Goal: Transaction & Acquisition: Purchase product/service

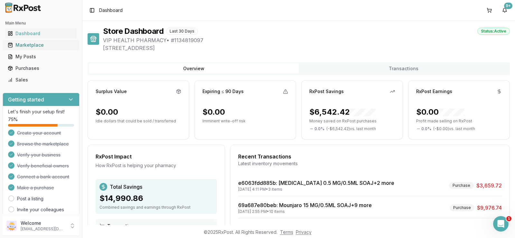
click at [36, 42] on link "Marketplace" at bounding box center [41, 45] width 72 height 12
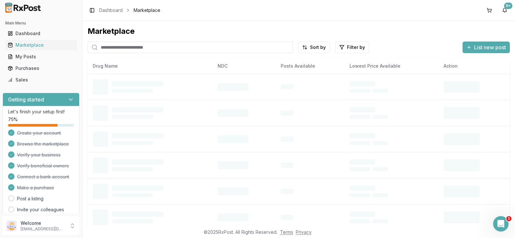
click at [126, 51] on input "search" at bounding box center [190, 48] width 205 height 12
paste input "**********"
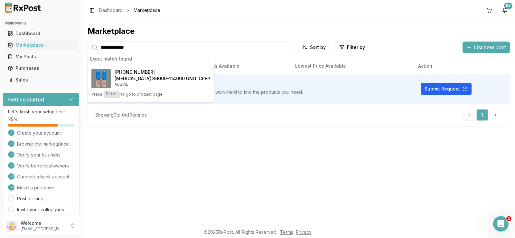
click at [315, 136] on div "**********" at bounding box center [298, 123] width 432 height 204
click at [160, 44] on input "**********" at bounding box center [190, 48] width 205 height 12
click at [161, 46] on input "**********" at bounding box center [190, 48] width 205 height 12
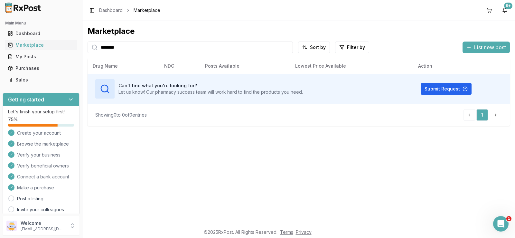
type input "********"
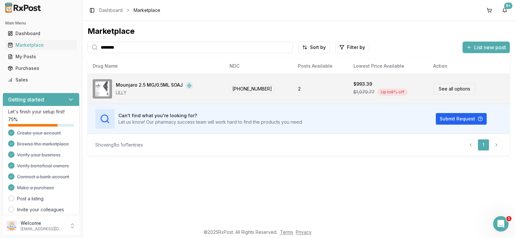
click at [446, 86] on link "See all options" at bounding box center [454, 88] width 42 height 11
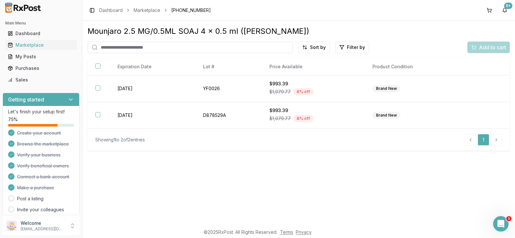
click at [446, 86] on div "Brand New" at bounding box center [412, 88] width 81 height 7
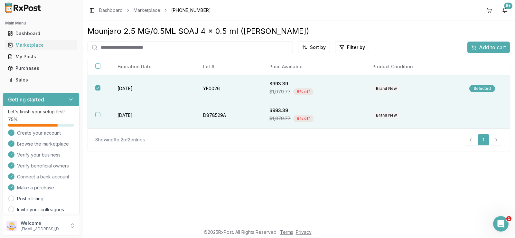
click at [445, 113] on div "Brand New" at bounding box center [412, 115] width 81 height 7
click at [476, 49] on div "Add to cart" at bounding box center [488, 47] width 35 height 8
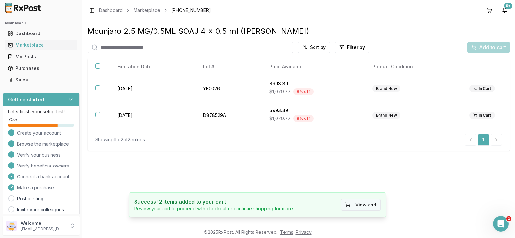
click at [367, 205] on button "View cart" at bounding box center [361, 205] width 40 height 12
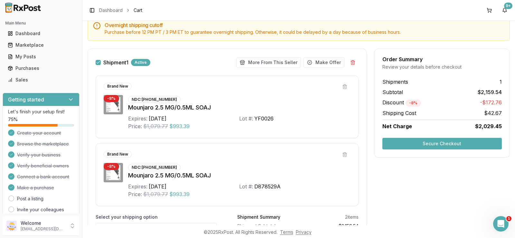
scroll to position [98, 0]
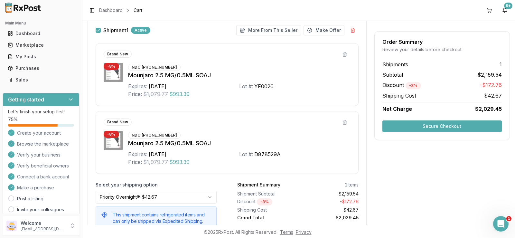
drag, startPoint x: 166, startPoint y: 67, endPoint x: 148, endPoint y: 69, distance: 18.8
click at [148, 69] on div "NDC: [PHONE_NUMBER]" at bounding box center [154, 67] width 52 height 7
click at [144, 68] on div "NDC: [PHONE_NUMBER]" at bounding box center [154, 67] width 52 height 7
drag, startPoint x: 143, startPoint y: 67, endPoint x: 173, endPoint y: 67, distance: 30.9
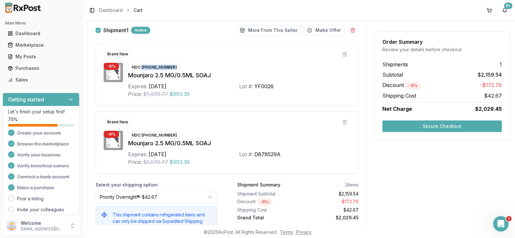
click at [173, 67] on div "NDC: [PHONE_NUMBER]" at bounding box center [154, 67] width 52 height 7
copy div "[PHONE_NUMBER]"
click at [265, 36] on div "Shipment 1 Active More From This Seller Make Offer" at bounding box center [227, 31] width 278 height 14
click at [265, 32] on button "More From This Seller" at bounding box center [268, 30] width 65 height 10
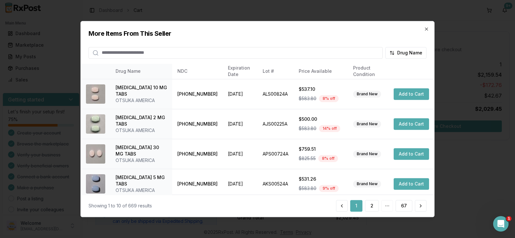
click at [205, 55] on input "search" at bounding box center [235, 53] width 294 height 12
type input "*********"
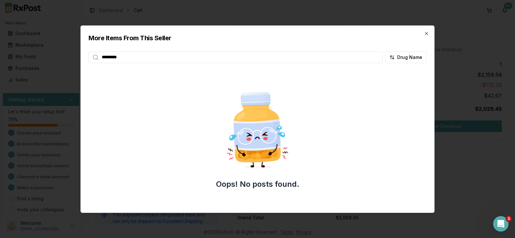
click at [205, 55] on input "*********" at bounding box center [235, 57] width 294 height 12
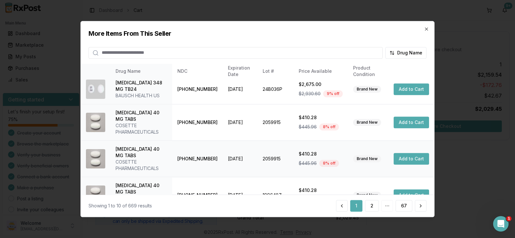
scroll to position [184, 0]
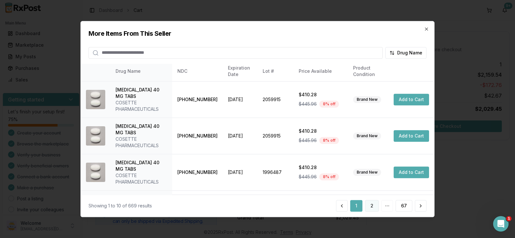
click at [370, 203] on button "2" at bounding box center [372, 206] width 14 height 12
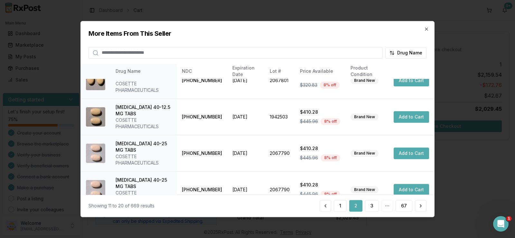
scroll to position [235, 0]
click at [417, 208] on button at bounding box center [421, 206] width 12 height 12
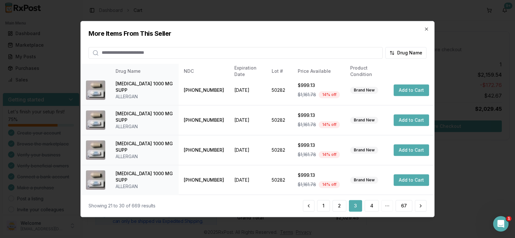
scroll to position [184, 0]
click at [419, 200] on div "Showing 21 to 30 of 669 results 1 2 3 4 67" at bounding box center [257, 205] width 353 height 22
click at [419, 203] on button at bounding box center [421, 206] width 12 height 12
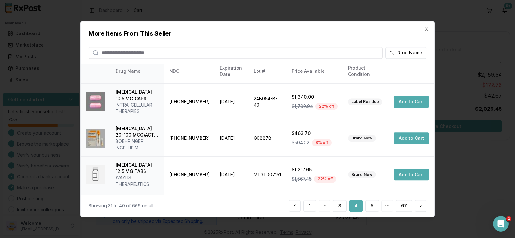
scroll to position [229, 0]
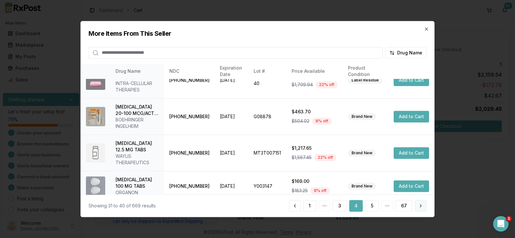
click at [423, 205] on button at bounding box center [421, 206] width 12 height 12
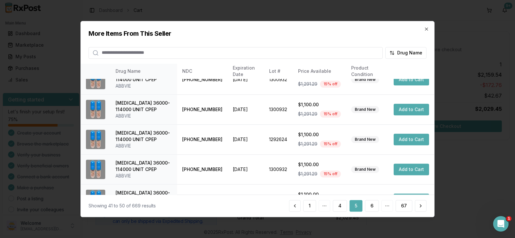
scroll to position [184, 0]
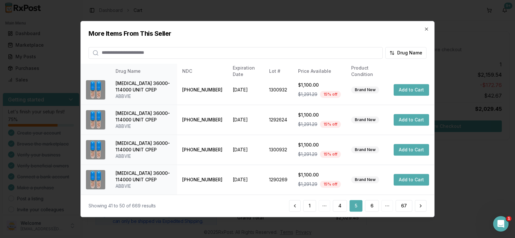
click at [421, 212] on div "Showing 41 to 50 of 669 results 1 4 5 6 67" at bounding box center [257, 205] width 353 height 22
click at [421, 207] on button at bounding box center [421, 206] width 12 height 12
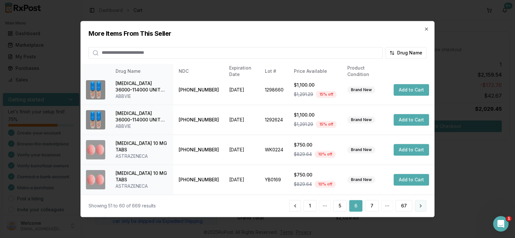
click at [416, 205] on button at bounding box center [421, 206] width 12 height 12
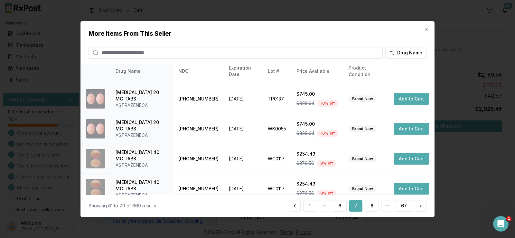
scroll to position [0, 0]
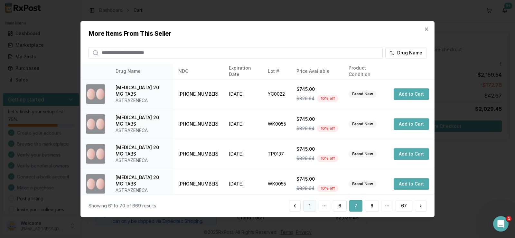
click at [311, 203] on button "1" at bounding box center [309, 206] width 13 height 12
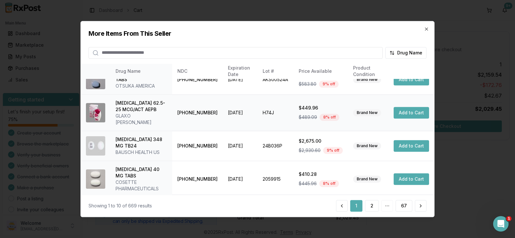
scroll to position [184, 0]
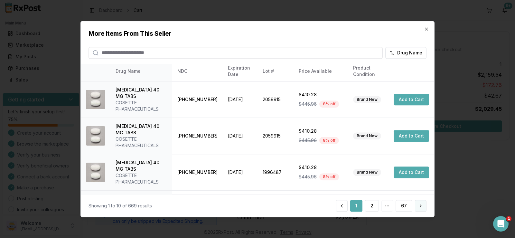
click at [423, 208] on button at bounding box center [421, 206] width 12 height 12
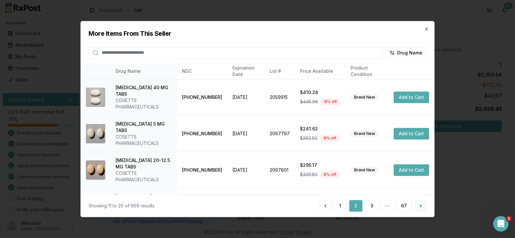
click at [422, 203] on button at bounding box center [421, 206] width 12 height 12
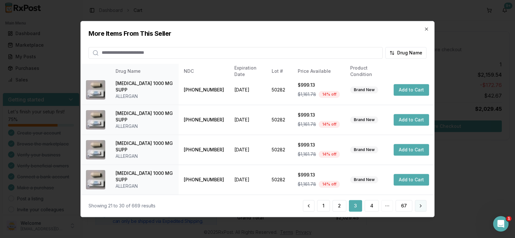
click at [426, 208] on button at bounding box center [421, 206] width 12 height 12
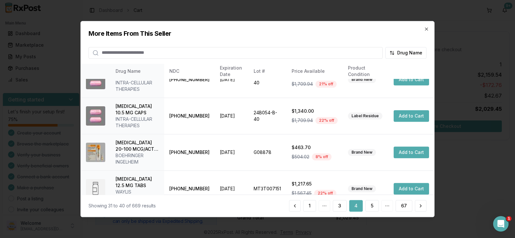
scroll to position [229, 0]
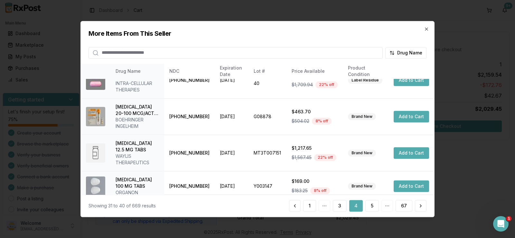
click at [414, 204] on div "1 3 4 5 67" at bounding box center [357, 206] width 137 height 12
click at [415, 204] on button at bounding box center [421, 206] width 12 height 12
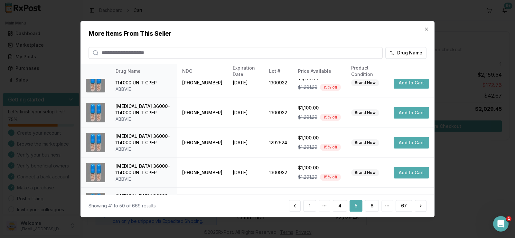
scroll to position [184, 0]
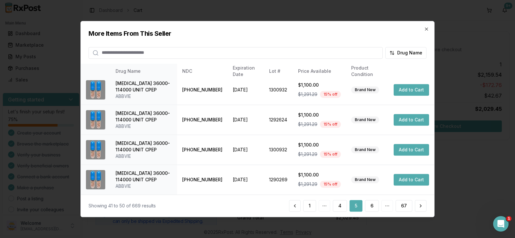
click at [429, 208] on div "Showing 41 to 50 of 669 results 1 4 5 6 67" at bounding box center [257, 205] width 353 height 22
click at [423, 207] on button at bounding box center [421, 206] width 12 height 12
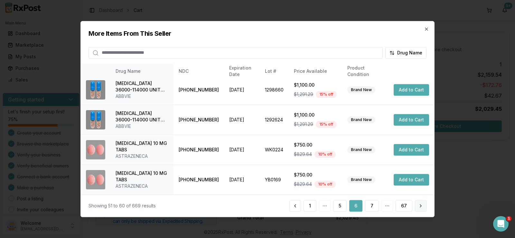
click at [419, 206] on button at bounding box center [421, 206] width 12 height 12
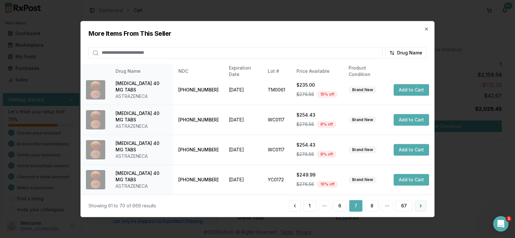
click at [425, 204] on button at bounding box center [421, 206] width 12 height 12
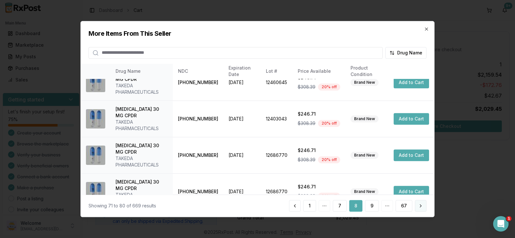
click at [425, 207] on button at bounding box center [421, 206] width 12 height 12
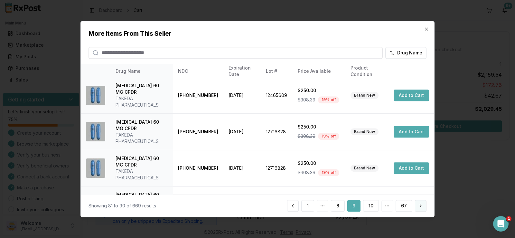
click at [417, 208] on button at bounding box center [421, 206] width 12 height 12
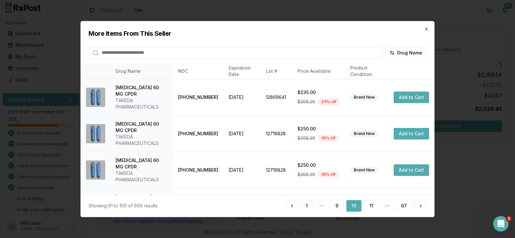
click at [417, 208] on button at bounding box center [421, 206] width 12 height 12
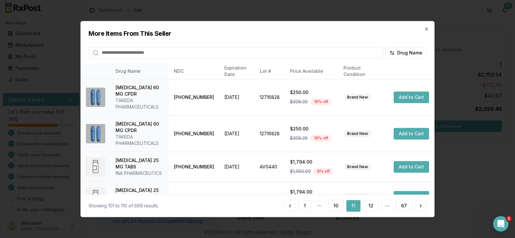
click at [417, 208] on button at bounding box center [421, 206] width 12 height 12
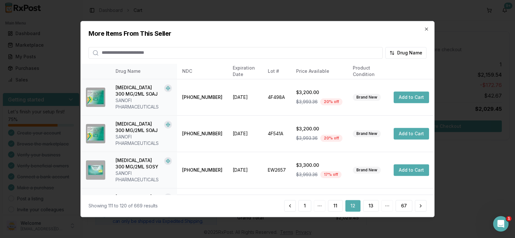
click at [417, 208] on button at bounding box center [421, 206] width 12 height 12
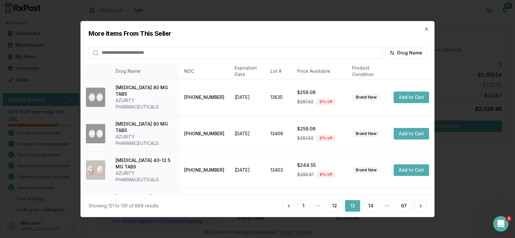
click at [417, 208] on button at bounding box center [421, 206] width 12 height 12
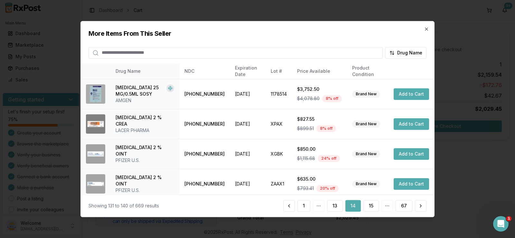
click at [417, 208] on button at bounding box center [421, 206] width 12 height 12
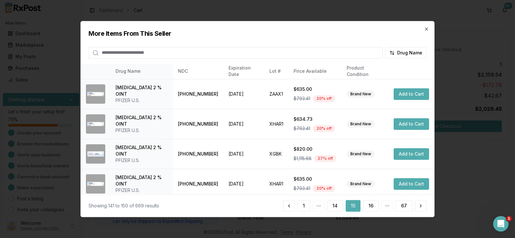
click at [417, 208] on button at bounding box center [421, 206] width 12 height 12
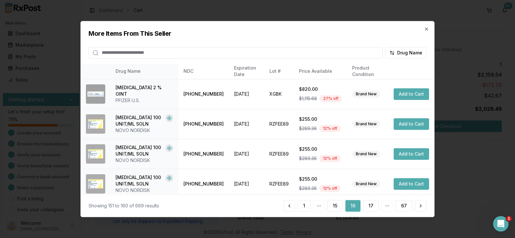
click at [417, 208] on button at bounding box center [421, 206] width 12 height 12
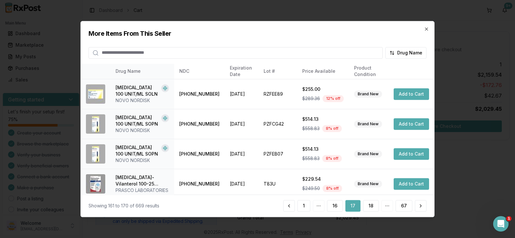
click at [417, 208] on button at bounding box center [421, 206] width 12 height 12
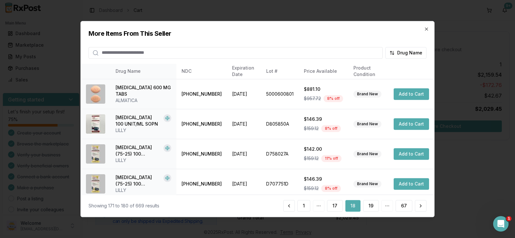
click at [417, 208] on button at bounding box center [421, 206] width 12 height 12
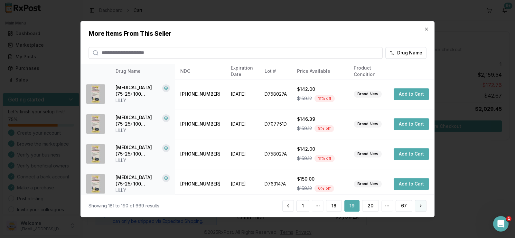
click at [417, 209] on button at bounding box center [421, 206] width 12 height 12
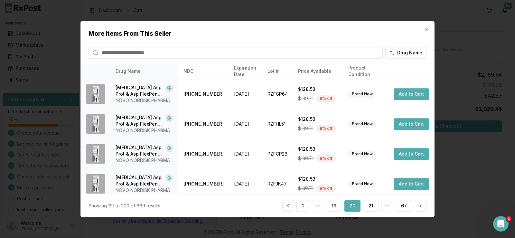
click at [417, 209] on button at bounding box center [421, 206] width 12 height 12
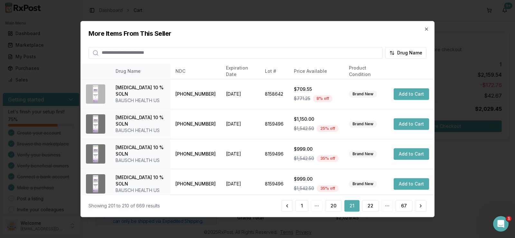
click at [417, 209] on button at bounding box center [421, 206] width 12 height 12
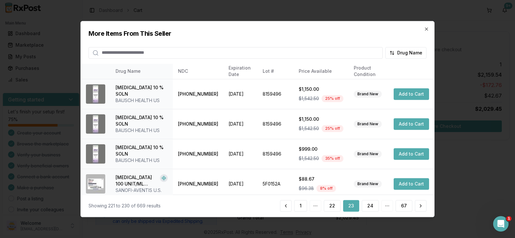
click at [417, 209] on button at bounding box center [421, 206] width 12 height 12
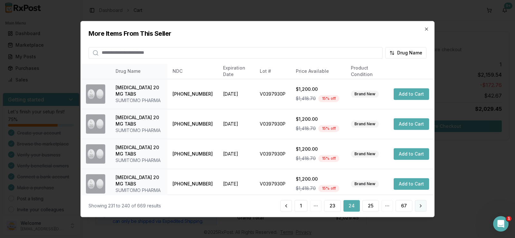
click at [418, 208] on button at bounding box center [421, 206] width 12 height 12
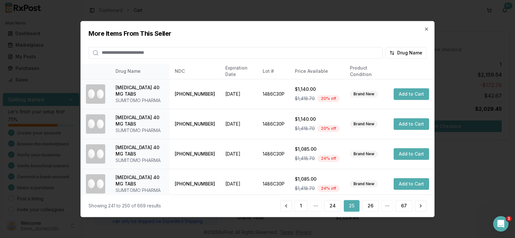
click at [418, 208] on button at bounding box center [421, 206] width 12 height 12
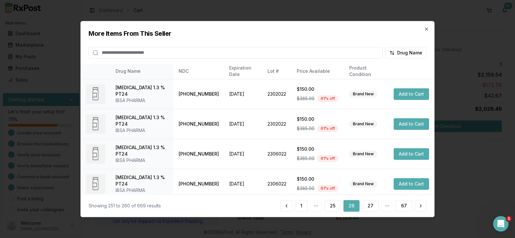
click at [418, 208] on button at bounding box center [421, 206] width 12 height 12
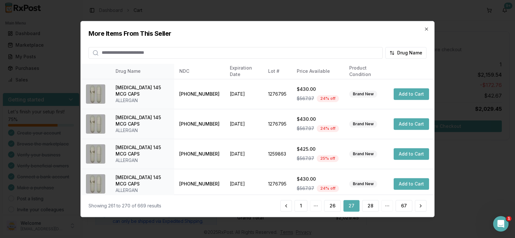
click at [418, 208] on button at bounding box center [421, 206] width 12 height 12
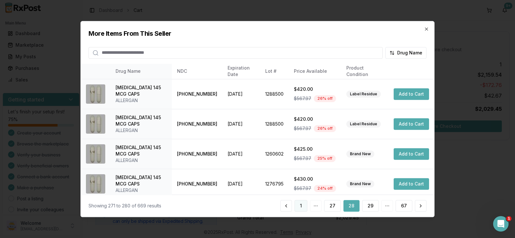
click at [299, 206] on button "1" at bounding box center [300, 206] width 13 height 12
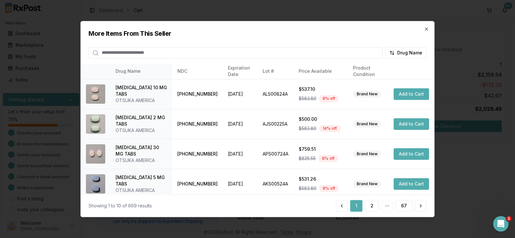
click at [392, 206] on div "1 2 67" at bounding box center [381, 206] width 90 height 12
click at [386, 207] on div "1 2 67" at bounding box center [381, 206] width 90 height 12
drag, startPoint x: 386, startPoint y: 206, endPoint x: 435, endPoint y: 206, distance: 49.2
click at [386, 206] on div "1 2 67" at bounding box center [381, 206] width 90 height 12
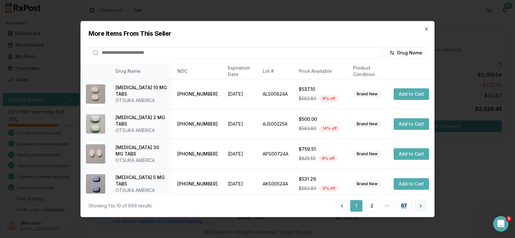
click at [418, 206] on button at bounding box center [421, 206] width 12 height 12
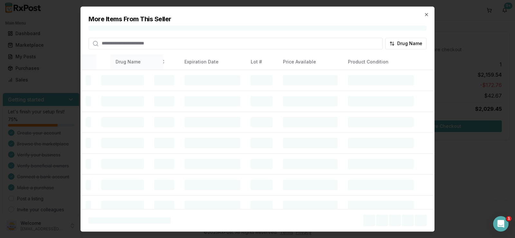
click at [418, 206] on table "Drug Name NDC Expiration Date Lot # Price Available Product Condition" at bounding box center [257, 166] width 353 height 225
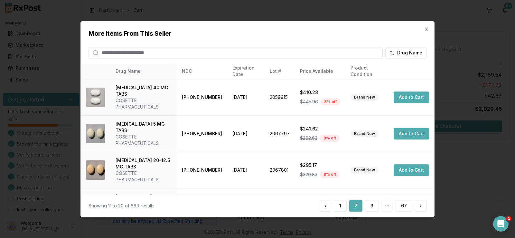
click at [420, 215] on div "Showing 11 to 20 of 669 results 1 2 3 67" at bounding box center [257, 205] width 353 height 22
click at [421, 207] on button at bounding box center [421, 206] width 12 height 12
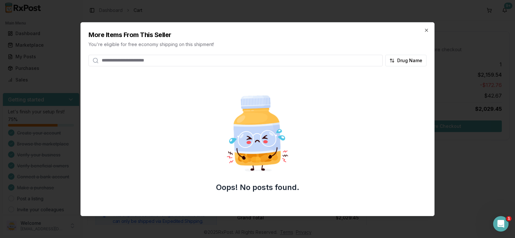
click at [420, 218] on div at bounding box center [257, 119] width 515 height 238
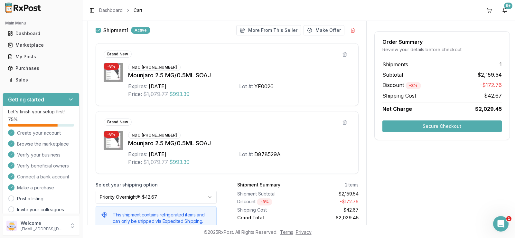
click at [444, 157] on div "Order Summary Review your details before checkout Shipments 1 Subtotal $2,159.5…" at bounding box center [441, 131] width 135 height 230
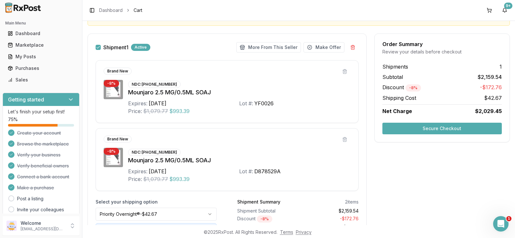
scroll to position [66, 0]
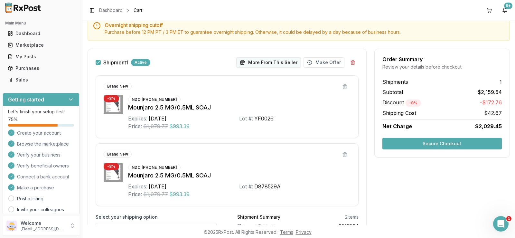
click at [295, 65] on button "More From This Seller" at bounding box center [268, 62] width 65 height 10
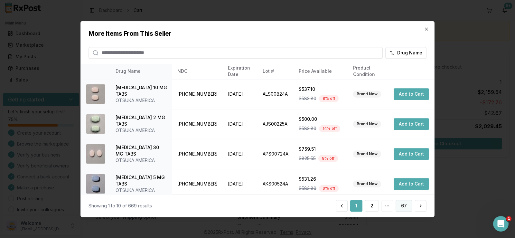
click at [407, 207] on button "67" at bounding box center [403, 206] width 17 height 12
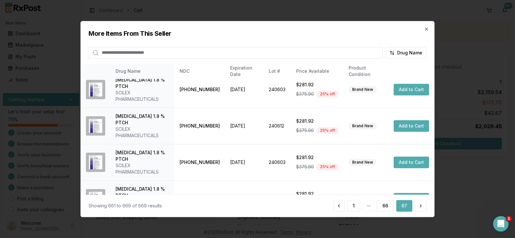
scroll to position [154, 0]
click at [338, 206] on button at bounding box center [339, 206] width 12 height 12
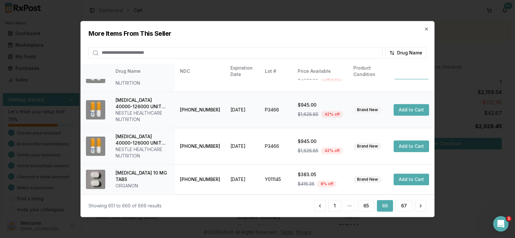
scroll to position [216, 0]
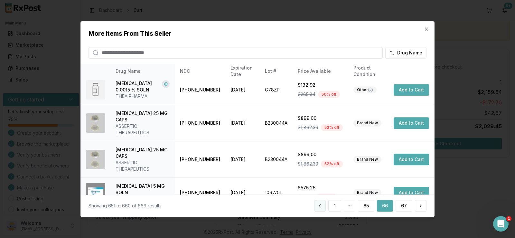
click at [322, 208] on button at bounding box center [320, 206] width 12 height 12
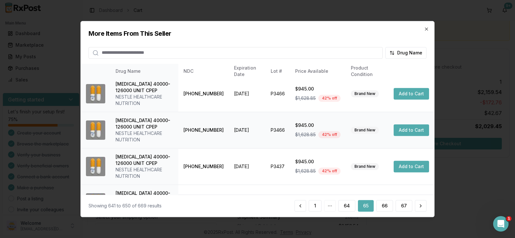
scroll to position [248, 0]
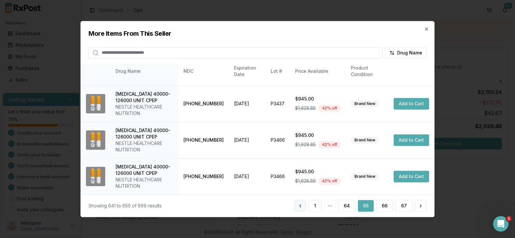
click at [304, 206] on button at bounding box center [300, 206] width 12 height 12
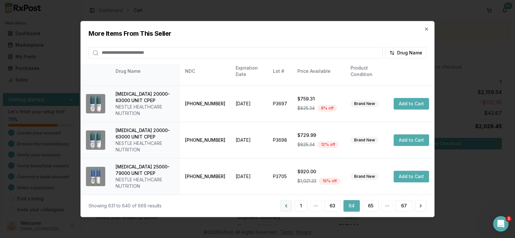
click at [292, 206] on button at bounding box center [286, 206] width 12 height 12
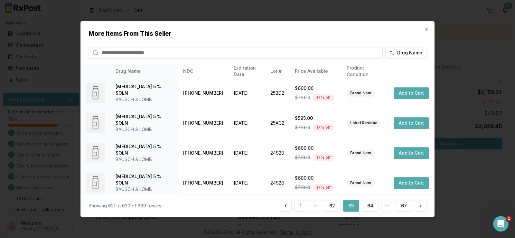
scroll to position [42, 0]
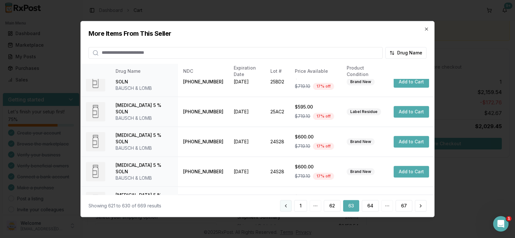
click at [290, 205] on button at bounding box center [286, 206] width 12 height 12
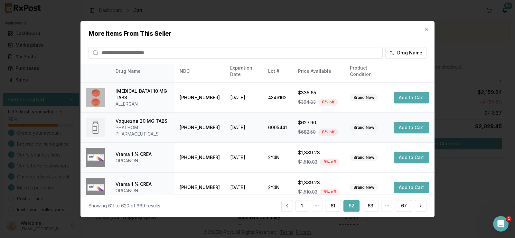
scroll to position [184, 0]
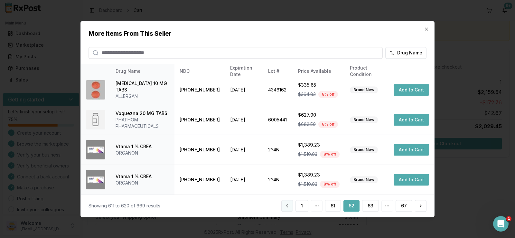
click at [290, 205] on button at bounding box center [287, 206] width 12 height 12
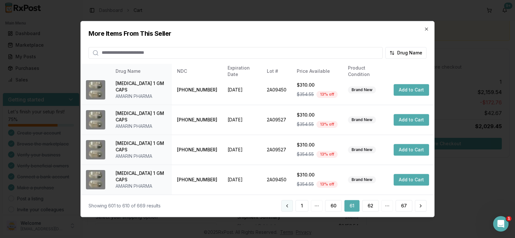
click at [287, 210] on button at bounding box center [287, 206] width 12 height 12
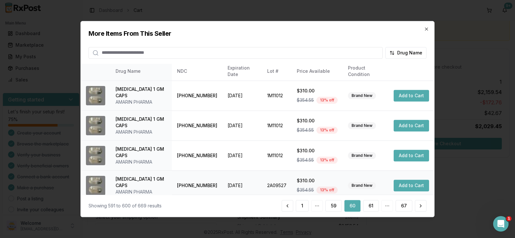
scroll to position [129, 0]
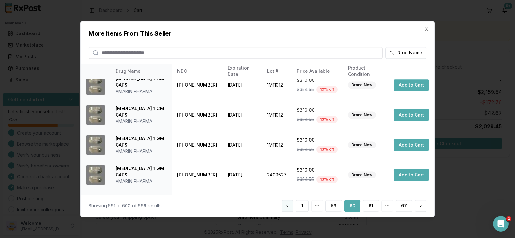
click at [292, 202] on button at bounding box center [288, 206] width 12 height 12
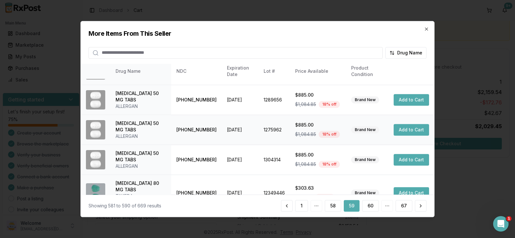
scroll to position [184, 0]
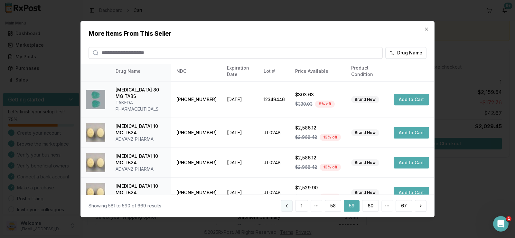
click at [282, 202] on button at bounding box center [287, 206] width 12 height 12
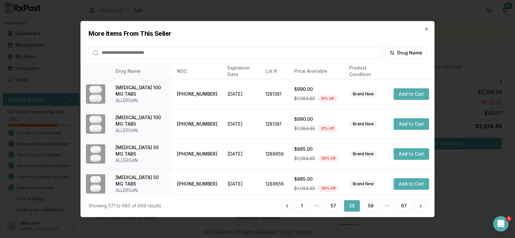
click at [283, 200] on div "Showing 571 to 580 of 669 results 1 57 58 59 67" at bounding box center [257, 205] width 353 height 22
click at [290, 204] on button at bounding box center [287, 206] width 12 height 12
click at [290, 204] on button at bounding box center [288, 206] width 12 height 12
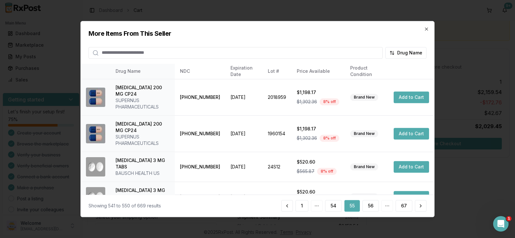
click at [290, 204] on button at bounding box center [287, 206] width 12 height 12
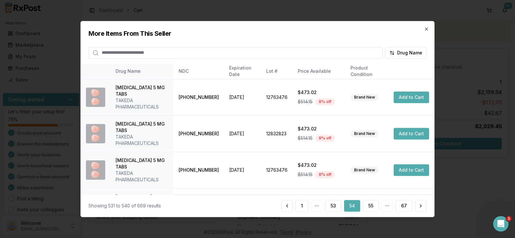
click at [290, 204] on button at bounding box center [287, 206] width 12 height 12
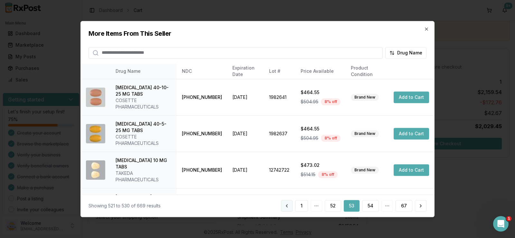
click at [291, 204] on button at bounding box center [287, 206] width 12 height 12
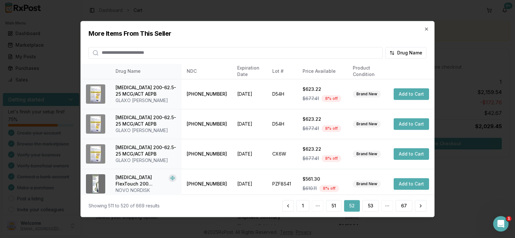
click at [291, 204] on button at bounding box center [288, 206] width 12 height 12
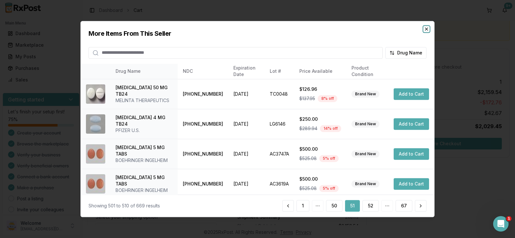
click at [425, 28] on icon "button" at bounding box center [426, 28] width 5 height 5
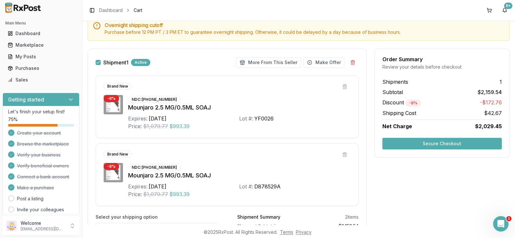
click at [439, 144] on button "Secure Checkout" at bounding box center [441, 144] width 119 height 12
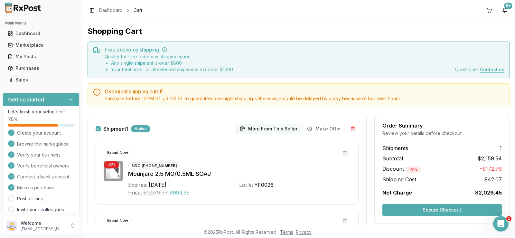
click at [281, 131] on button "More From This Seller" at bounding box center [268, 129] width 65 height 10
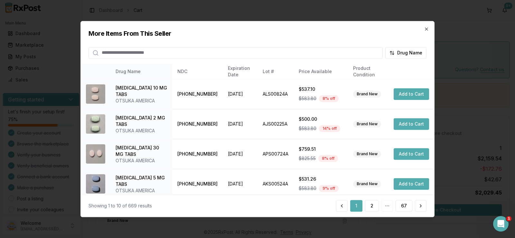
click at [341, 45] on div "Drug Name" at bounding box center [257, 50] width 338 height 17
click at [339, 48] on input "search" at bounding box center [235, 53] width 294 height 12
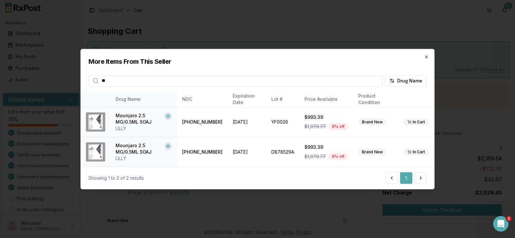
type input "*"
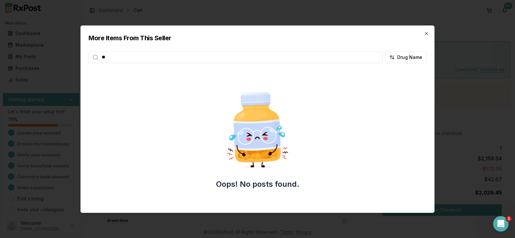
type input "*"
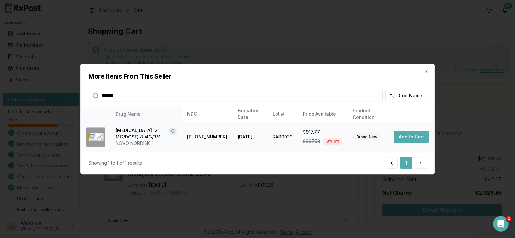
type input "*******"
drag, startPoint x: 223, startPoint y: 137, endPoint x: 190, endPoint y: 139, distance: 32.6
click at [190, 139] on td "[PHONE_NUMBER]" at bounding box center [207, 137] width 51 height 30
copy td "[PHONE_NUMBER]"
click at [219, 97] on input "*******" at bounding box center [235, 96] width 294 height 12
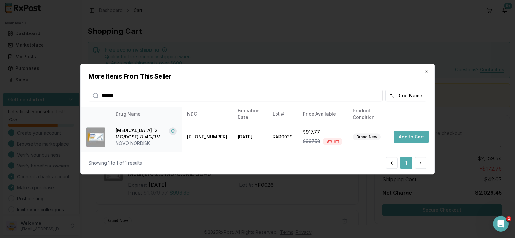
click at [219, 97] on input "*******" at bounding box center [235, 96] width 294 height 12
type input "*"
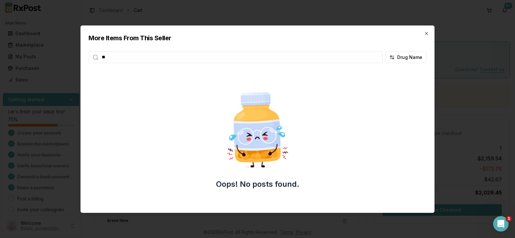
type input "*"
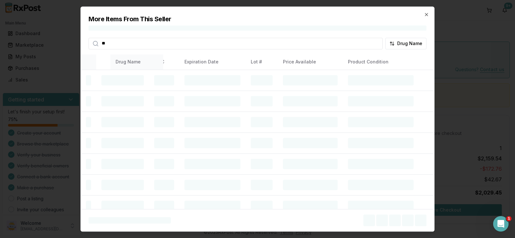
type input "*"
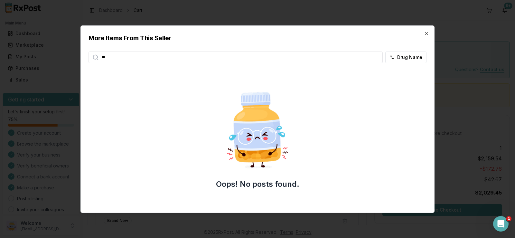
type input "*"
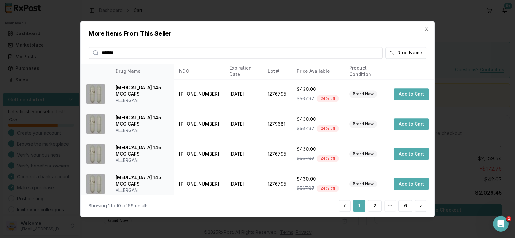
click at [201, 49] on input "*******" at bounding box center [235, 53] width 294 height 12
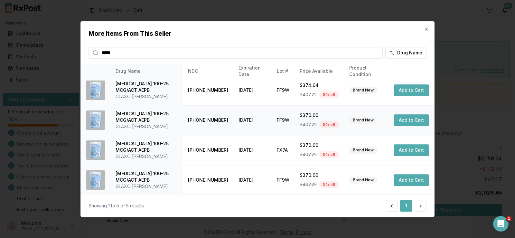
scroll to position [34, 0]
click at [424, 208] on button at bounding box center [421, 206] width 12 height 12
click at [178, 56] on input "****" at bounding box center [235, 53] width 294 height 12
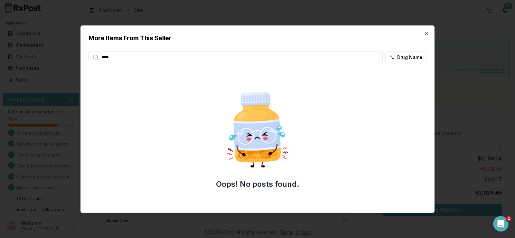
type input "****"
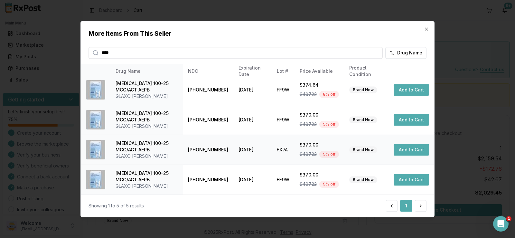
scroll to position [0, 0]
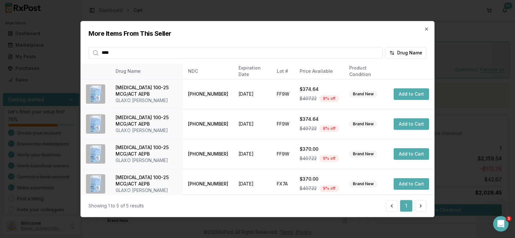
click at [119, 50] on input "****" at bounding box center [235, 53] width 294 height 12
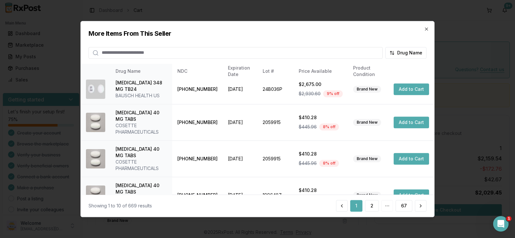
scroll to position [184, 0]
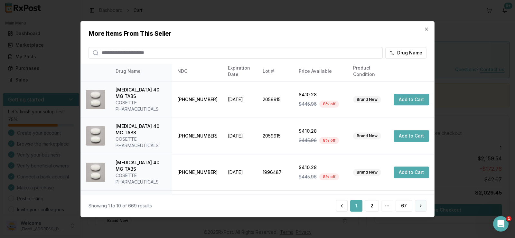
click at [416, 206] on button at bounding box center [421, 206] width 12 height 12
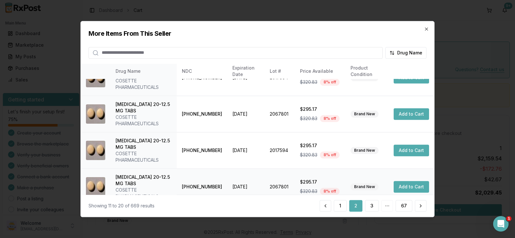
scroll to position [235, 0]
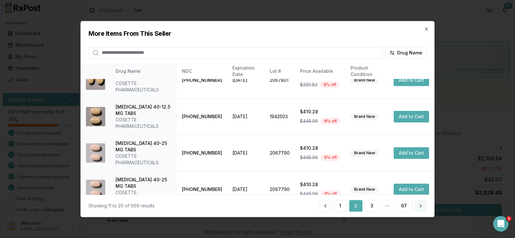
click at [415, 206] on button at bounding box center [421, 206] width 12 height 12
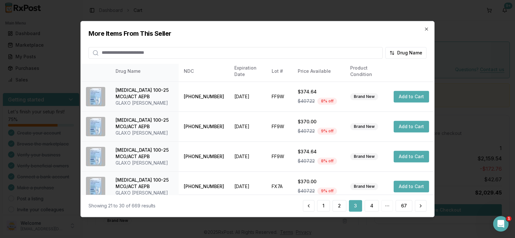
scroll to position [0, 0]
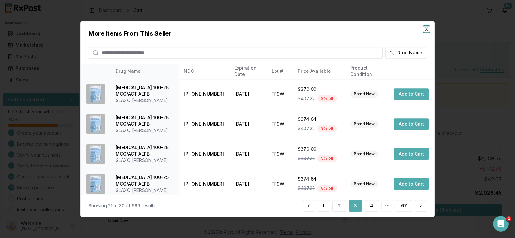
click at [428, 26] on icon "button" at bounding box center [426, 28] width 5 height 5
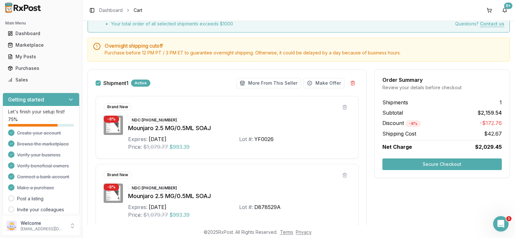
scroll to position [34, 0]
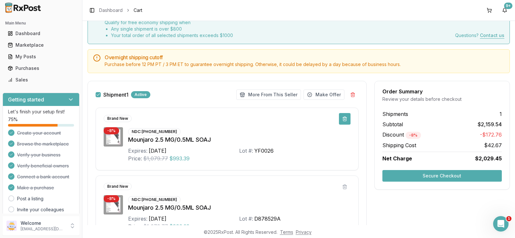
click at [341, 120] on button at bounding box center [345, 119] width 12 height 12
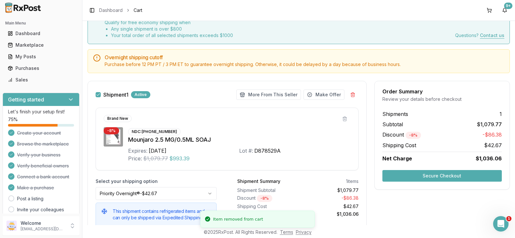
click at [341, 120] on button at bounding box center [345, 119] width 12 height 12
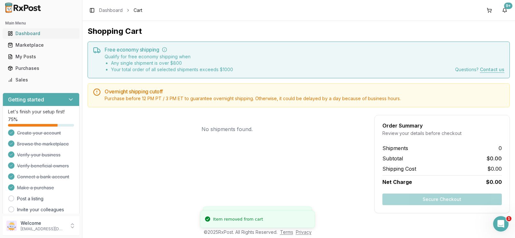
click at [25, 34] on div "Dashboard" at bounding box center [41, 33] width 67 height 6
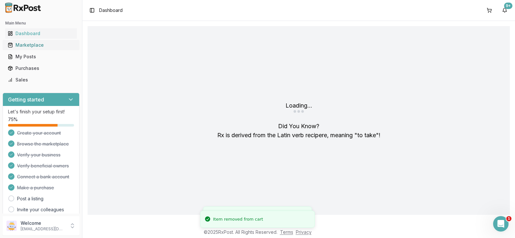
click at [29, 45] on div "Marketplace" at bounding box center [41, 45] width 67 height 6
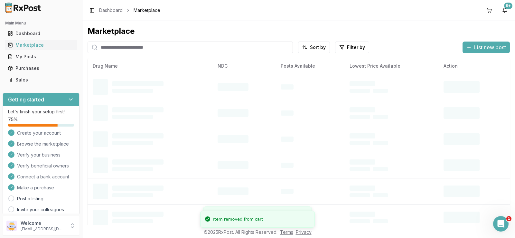
click at [142, 50] on input "search" at bounding box center [190, 48] width 205 height 12
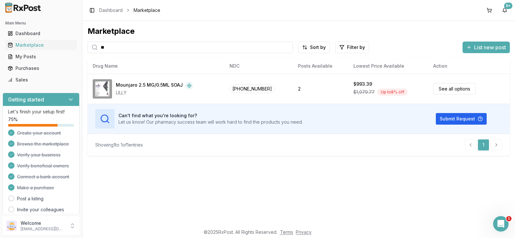
type input "*"
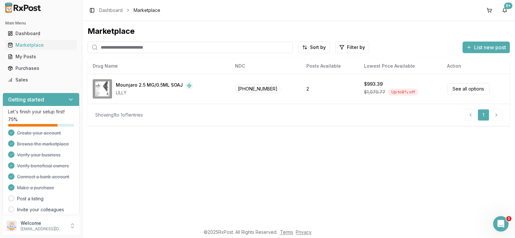
click at [189, 42] on input "search" at bounding box center [190, 48] width 205 height 12
paste input "**********"
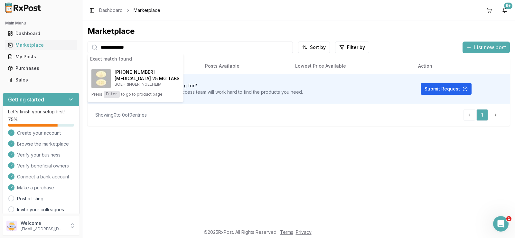
type input "**********"
